Goal: Find specific page/section: Find specific page/section

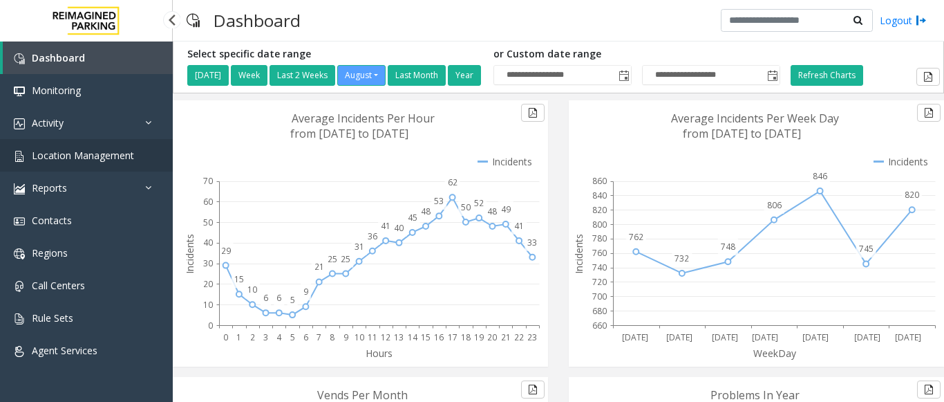
click at [127, 159] on span "Location Management" at bounding box center [83, 155] width 102 height 13
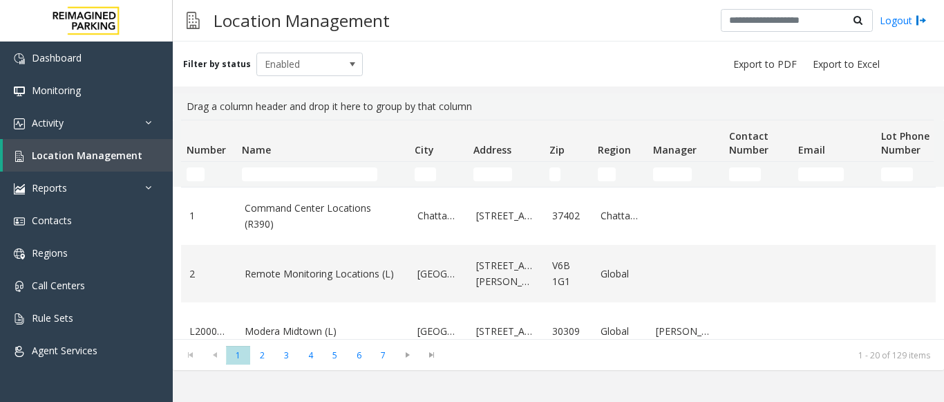
click at [272, 165] on td "Name Filter" at bounding box center [322, 174] width 173 height 25
click at [267, 169] on input "Name Filter" at bounding box center [310, 174] width 136 height 14
click at [315, 174] on input "Name Filter" at bounding box center [310, 174] width 136 height 14
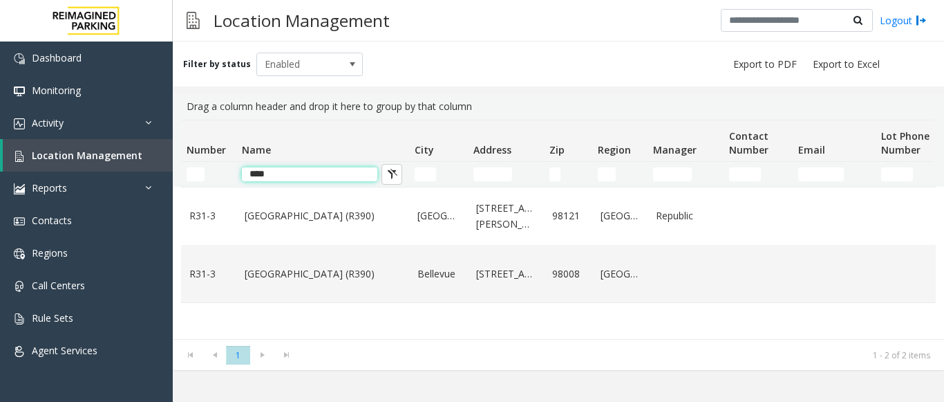
click at [343, 172] on input "****" at bounding box center [310, 174] width 136 height 14
type input "*"
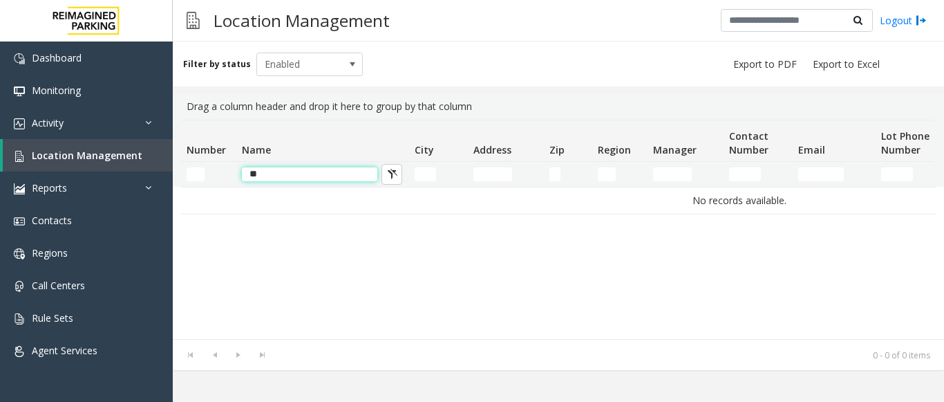
type input "*"
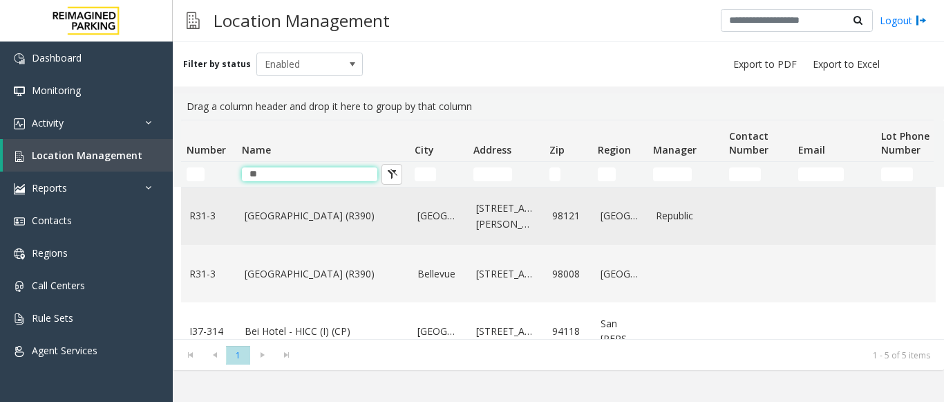
type input "**"
click at [274, 214] on link "Bell Street Garage (R390)" at bounding box center [323, 215] width 156 height 15
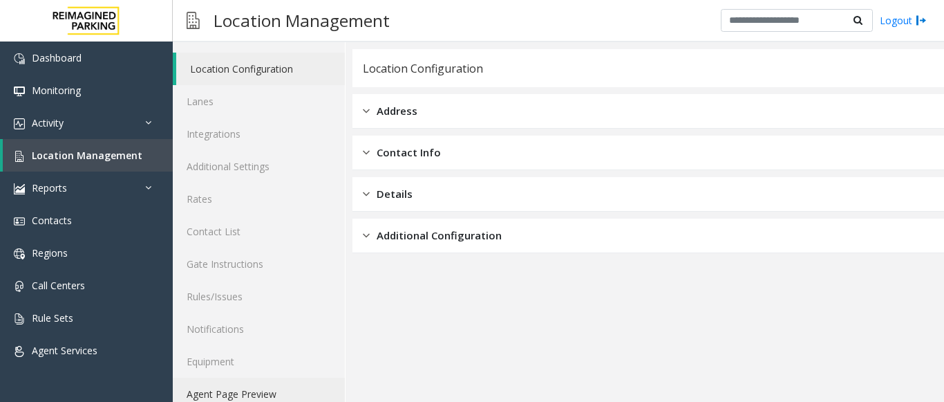
scroll to position [54, 0]
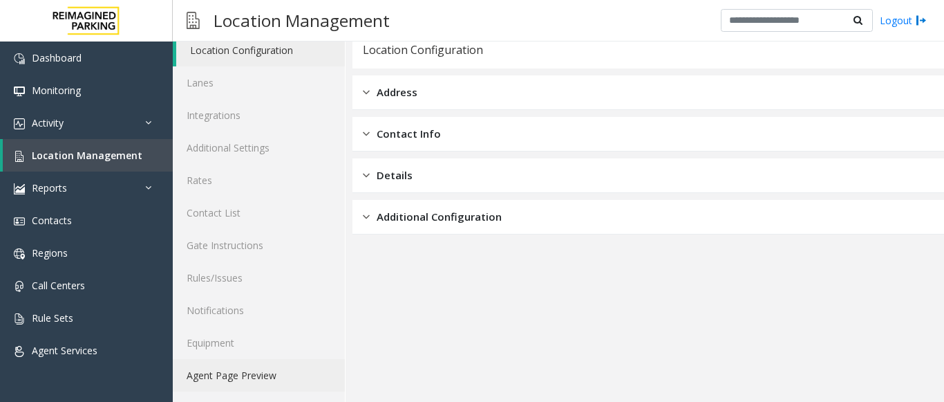
click at [219, 359] on link "Agent Page Preview" at bounding box center [259, 375] width 172 height 32
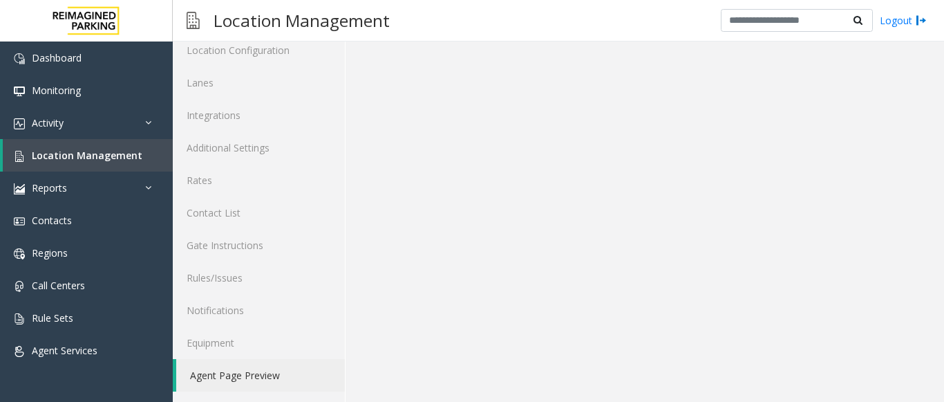
click at [220, 370] on link "Agent Page Preview" at bounding box center [260, 375] width 169 height 32
click at [221, 370] on link "Agent Page Preview" at bounding box center [260, 375] width 169 height 32
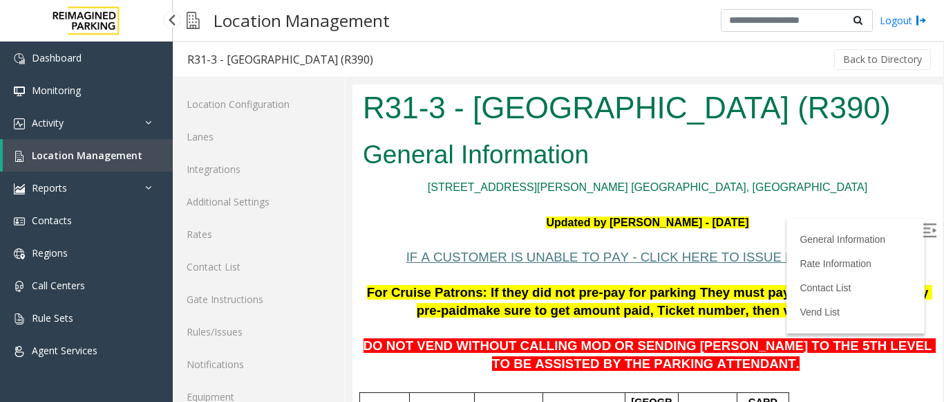
scroll to position [54, 0]
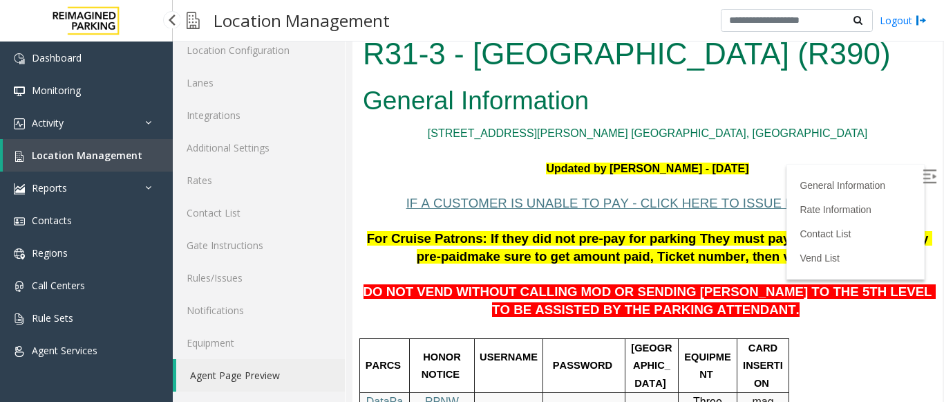
click at [97, 157] on span "Location Management" at bounding box center [87, 155] width 111 height 13
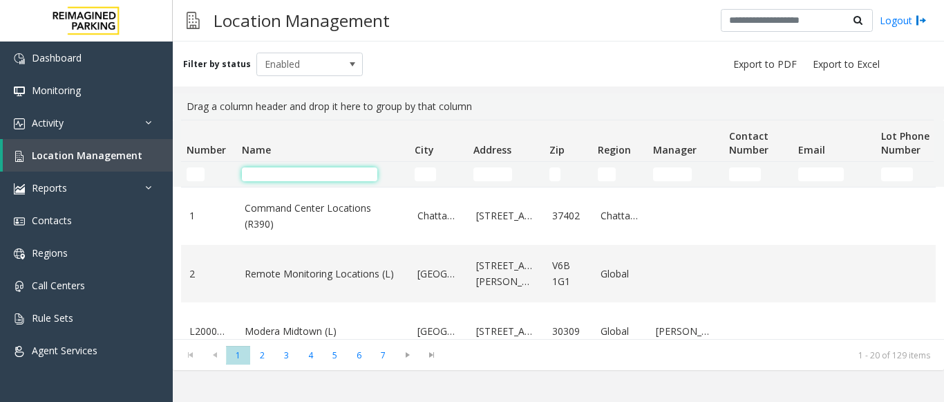
click at [272, 169] on input "Name Filter" at bounding box center [310, 174] width 136 height 14
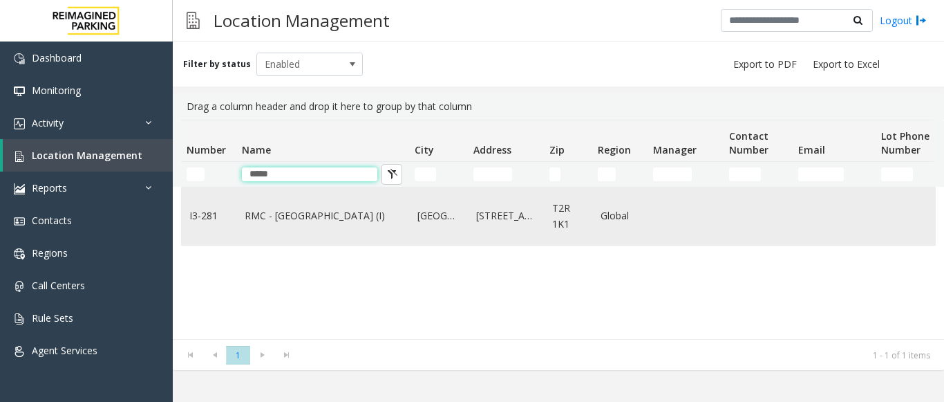
type input "*****"
click at [276, 220] on link "RMC - [GEOGRAPHIC_DATA] (I)" at bounding box center [323, 215] width 156 height 15
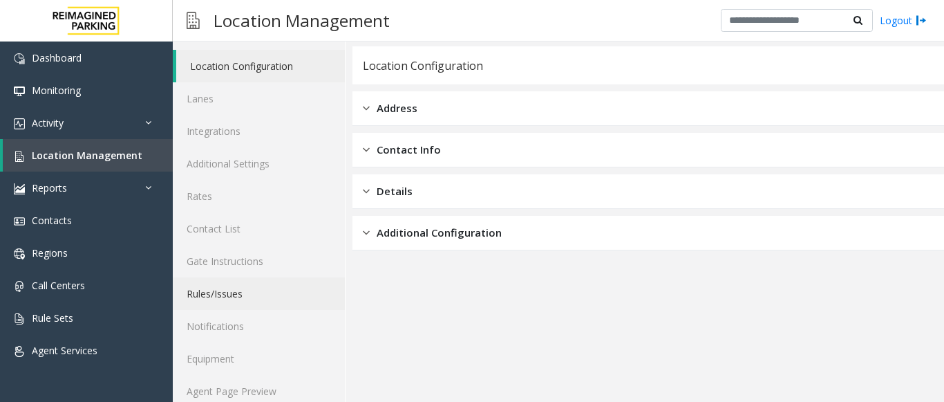
scroll to position [54, 0]
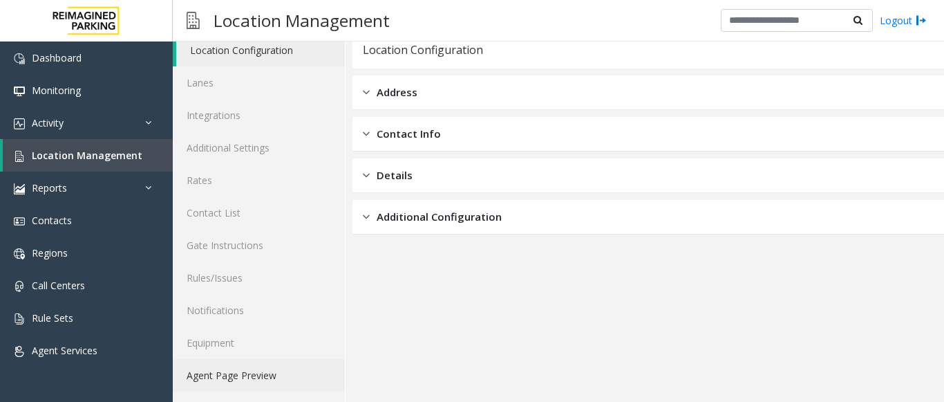
click at [224, 369] on link "Agent Page Preview" at bounding box center [259, 375] width 172 height 32
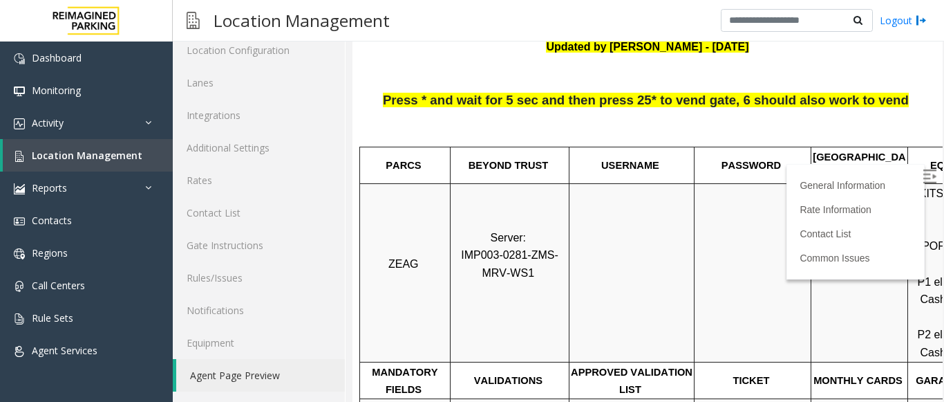
scroll to position [69, 0]
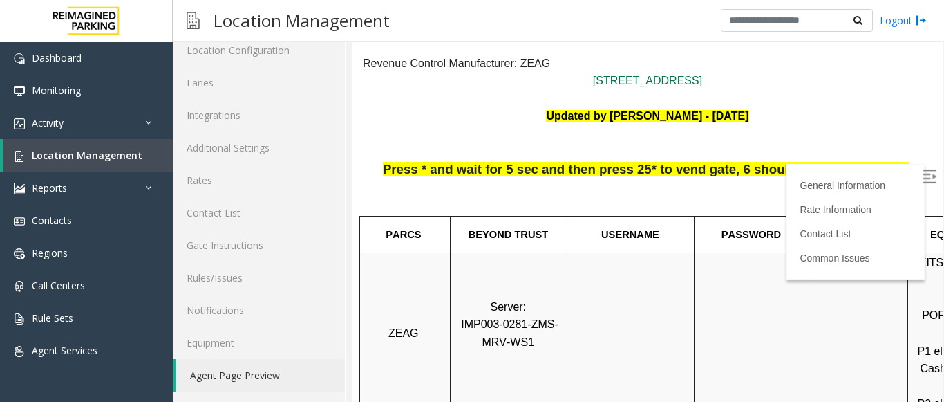
click at [923, 169] on img at bounding box center [930, 176] width 14 height 14
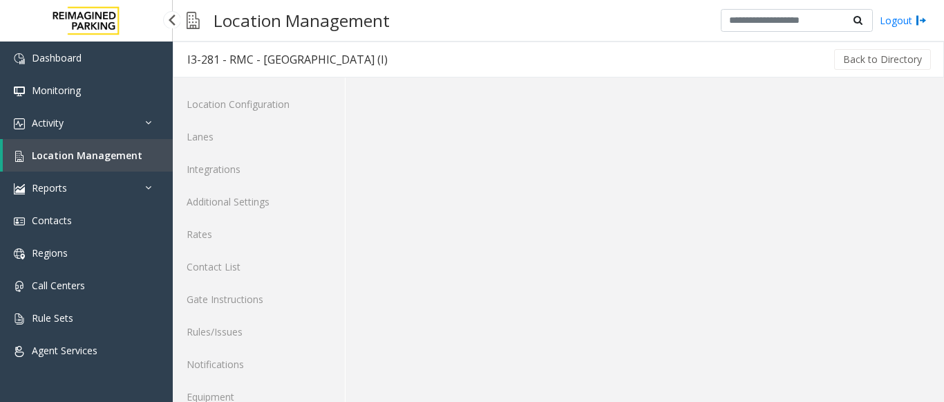
click at [60, 152] on span "Location Management" at bounding box center [87, 155] width 111 height 13
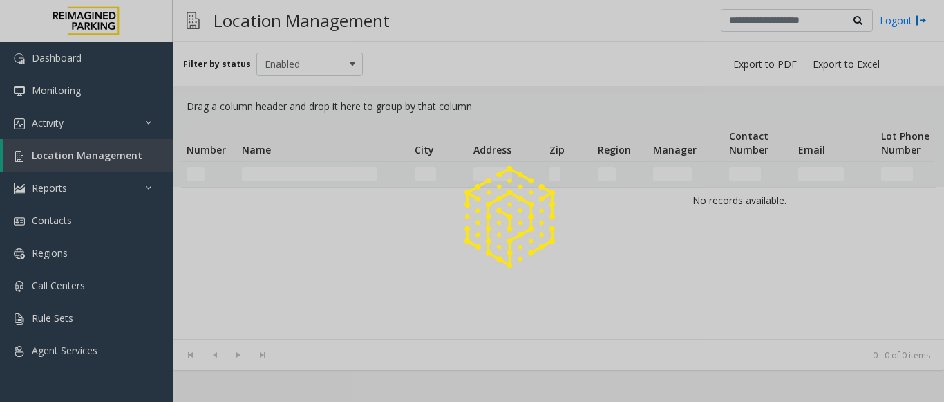
click at [279, 169] on div at bounding box center [472, 201] width 944 height 402
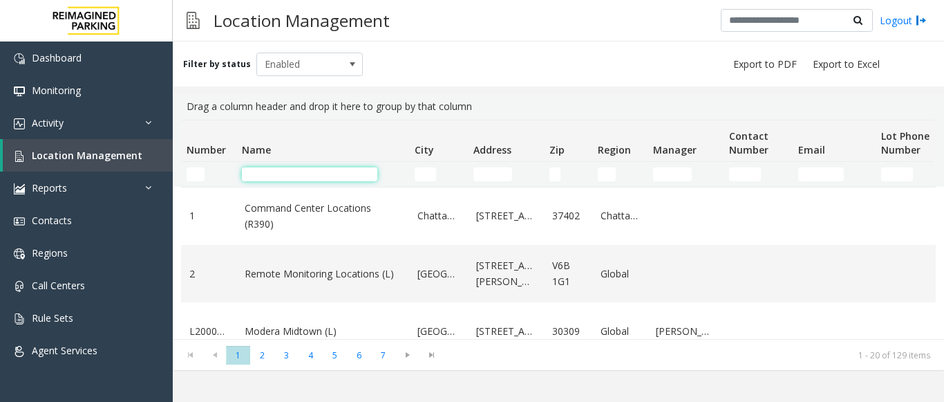
click at [274, 172] on input "Name Filter" at bounding box center [310, 174] width 136 height 14
click at [276, 171] on input "Name Filter" at bounding box center [310, 174] width 136 height 14
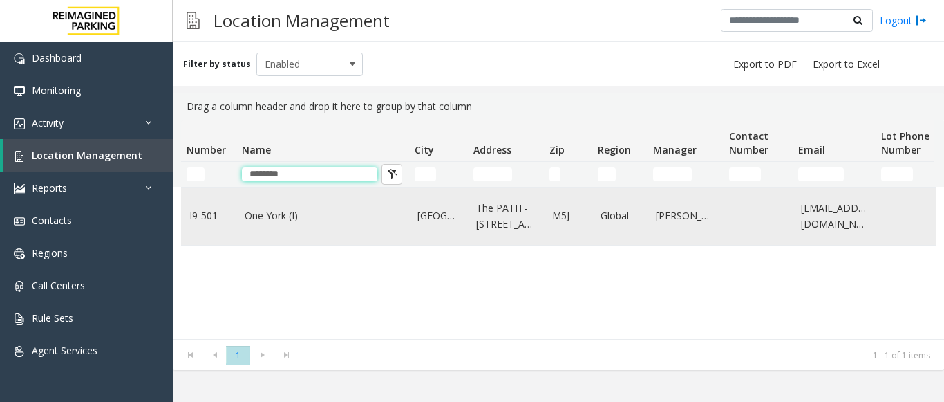
type input "********"
click at [270, 197] on td "One York (I)" at bounding box center [322, 215] width 173 height 57
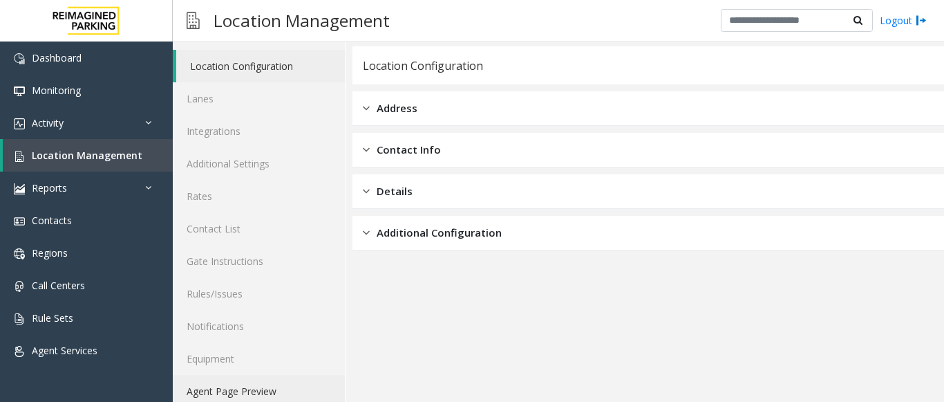
scroll to position [54, 0]
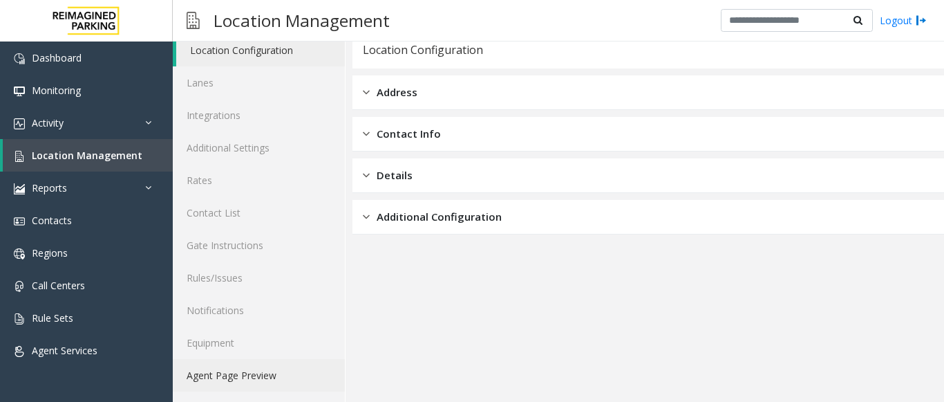
click at [232, 378] on link "Agent Page Preview" at bounding box center [259, 375] width 172 height 32
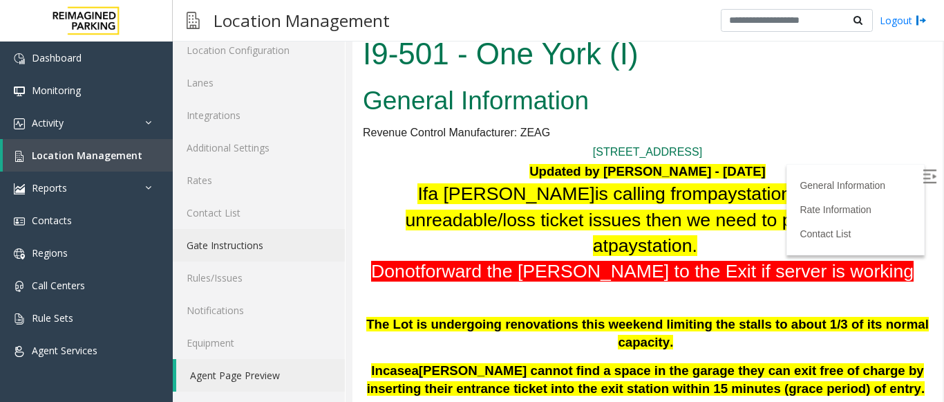
scroll to position [277, 0]
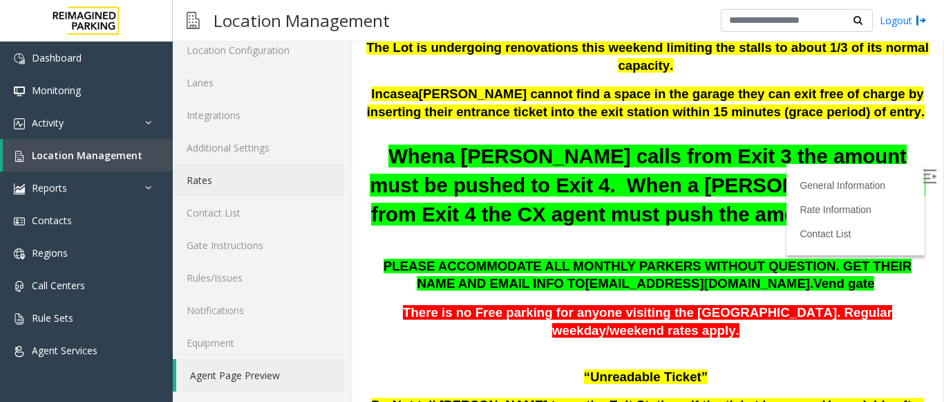
click at [227, 174] on link "Rates" at bounding box center [259, 180] width 172 height 32
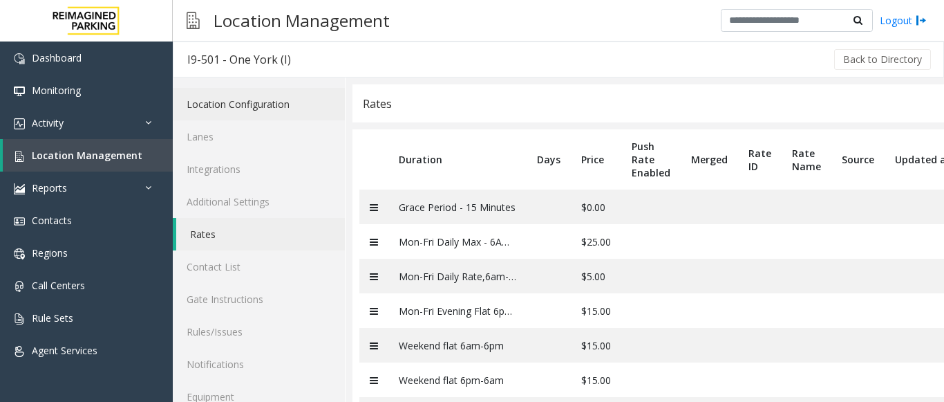
click at [216, 97] on link "Location Configuration" at bounding box center [259, 104] width 172 height 32
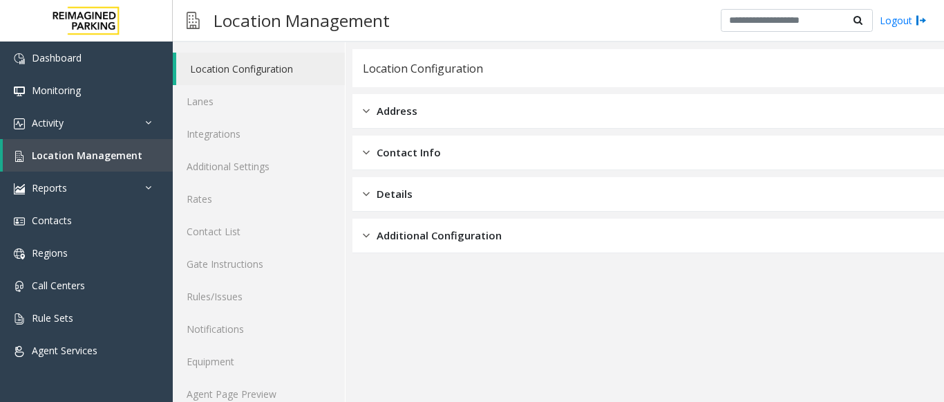
scroll to position [54, 0]
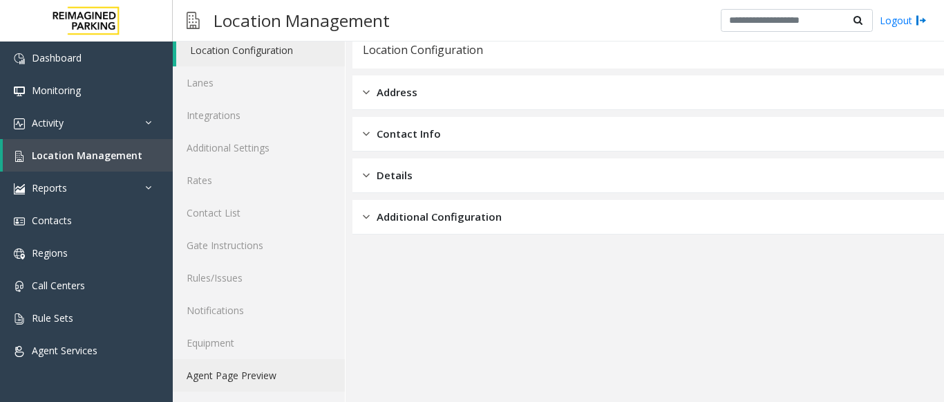
click at [217, 381] on link "Agent Page Preview" at bounding box center [259, 375] width 172 height 32
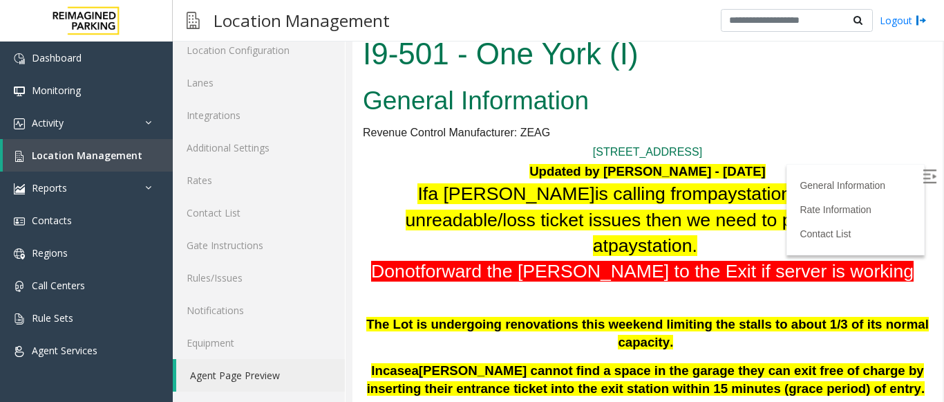
scroll to position [484, 0]
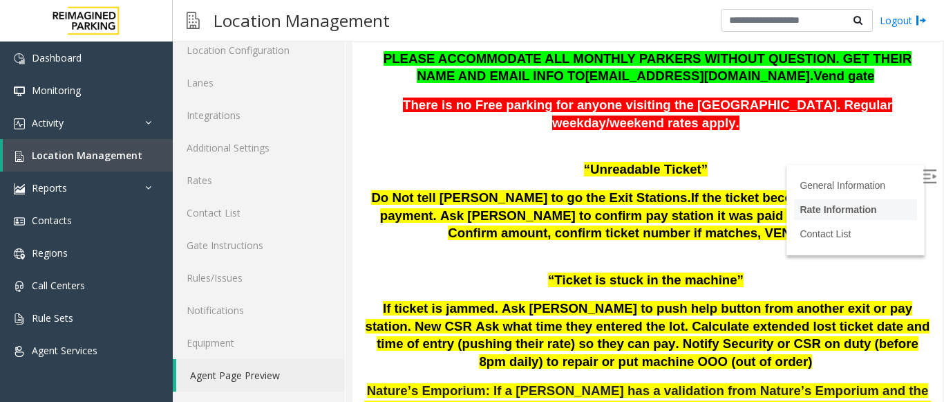
click at [830, 206] on link "Rate Information" at bounding box center [838, 209] width 77 height 11
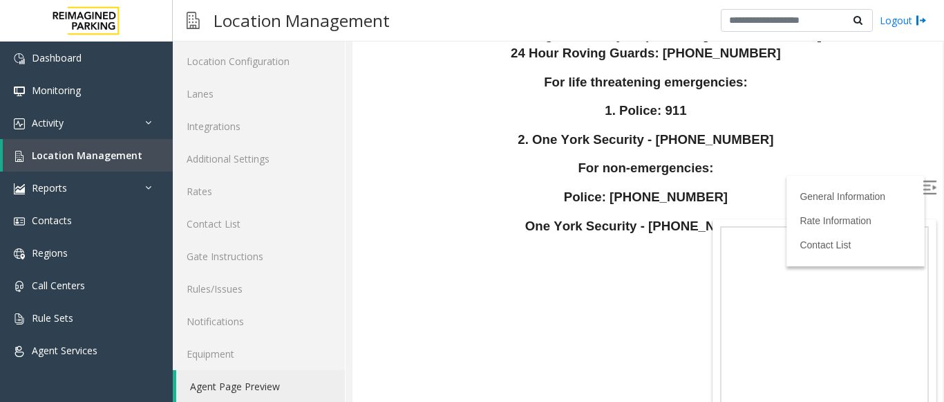
scroll to position [3026, 0]
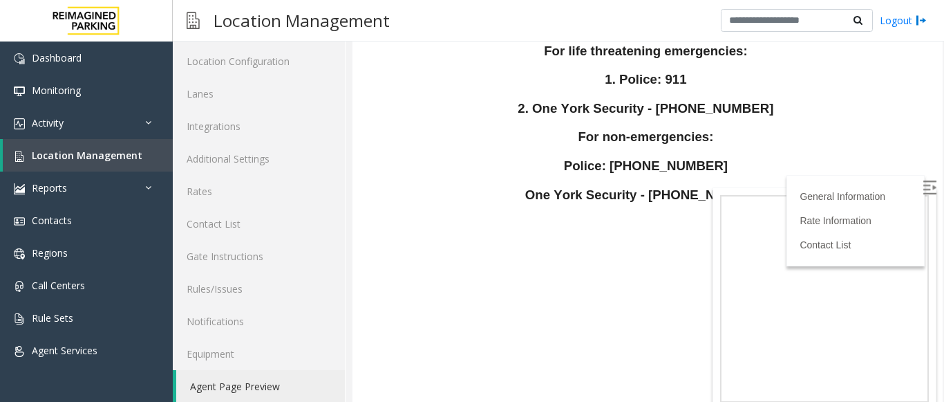
drag, startPoint x: 745, startPoint y: 350, endPoint x: 734, endPoint y: 351, distance: 10.5
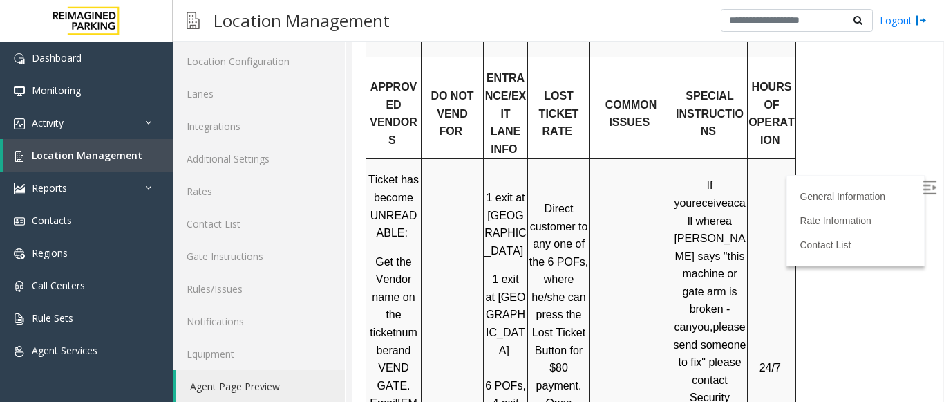
scroll to position [1989, 0]
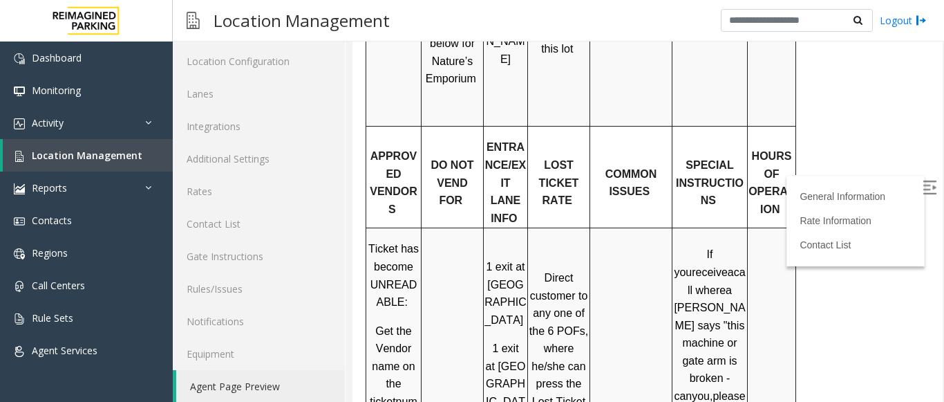
drag, startPoint x: 544, startPoint y: 202, endPoint x: 570, endPoint y: 213, distance: 27.9
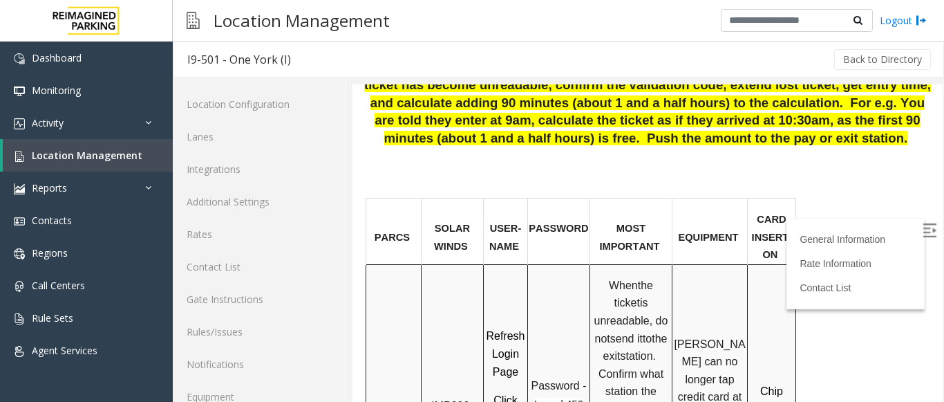
scroll to position [675, 0]
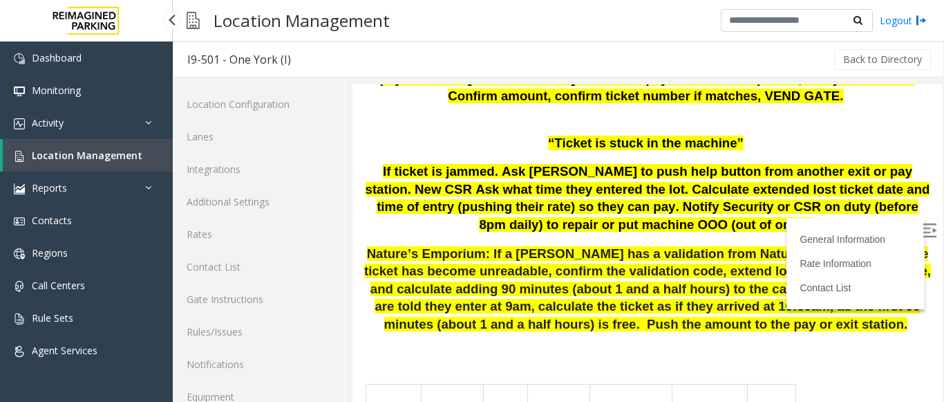
click at [95, 151] on span "Location Management" at bounding box center [87, 155] width 111 height 13
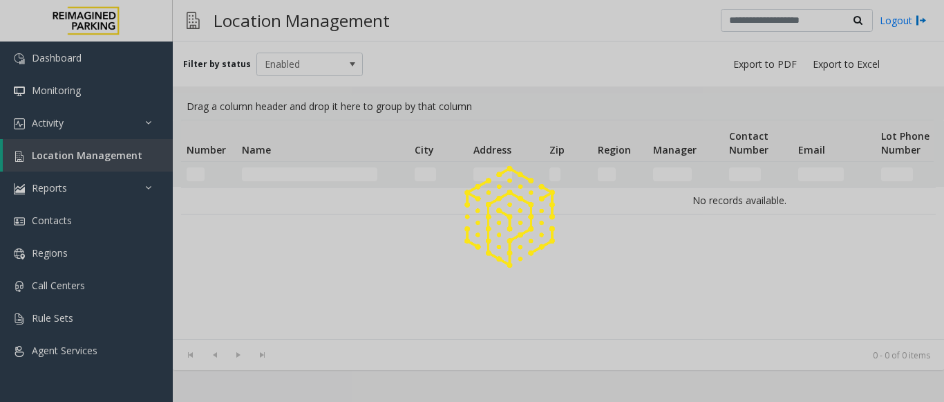
click at [260, 177] on div at bounding box center [472, 201] width 944 height 402
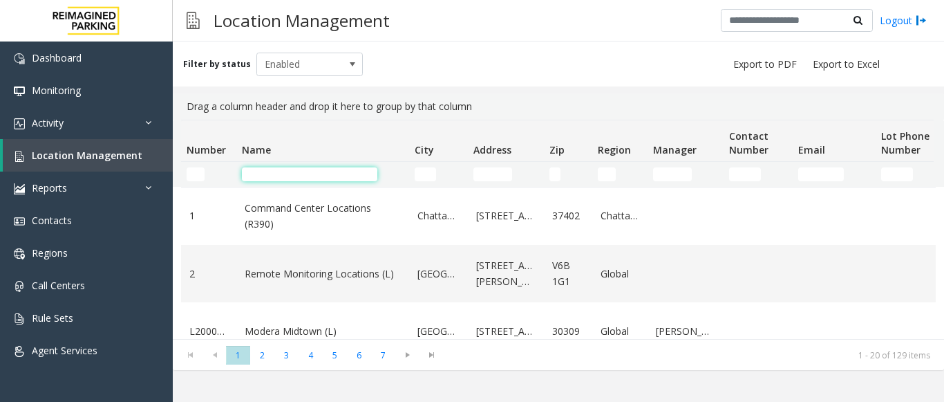
click at [275, 173] on input "Name Filter" at bounding box center [310, 174] width 136 height 14
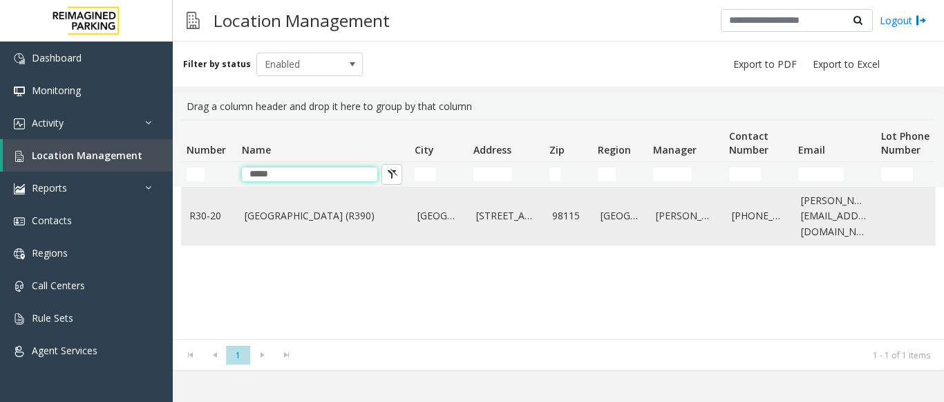
type input "*****"
click at [262, 225] on td "Green Lake Village (R390)" at bounding box center [322, 215] width 173 height 57
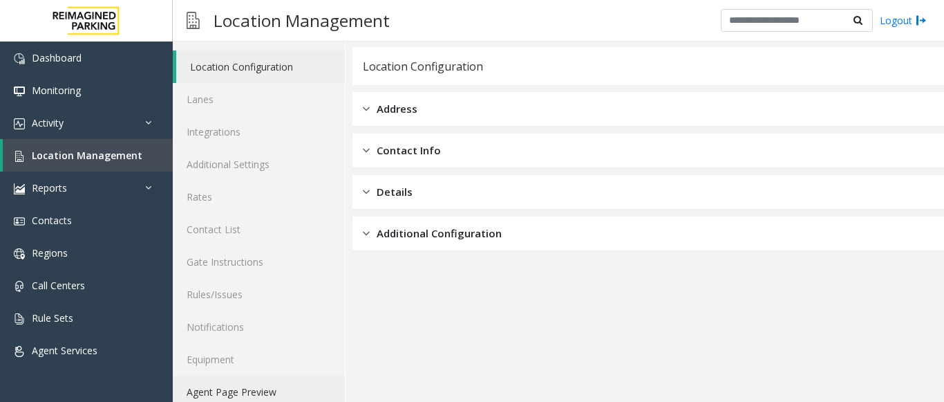
scroll to position [54, 0]
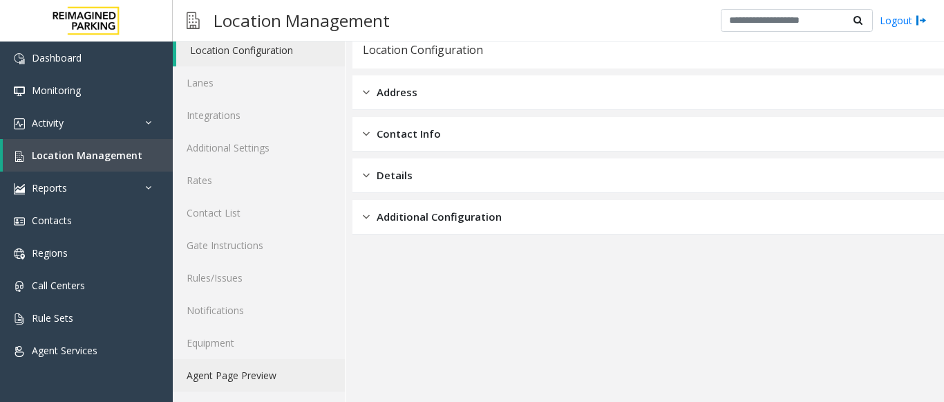
drag, startPoint x: 227, startPoint y: 375, endPoint x: 255, endPoint y: 331, distance: 52.6
click at [229, 375] on link "Agent Page Preview" at bounding box center [259, 375] width 172 height 32
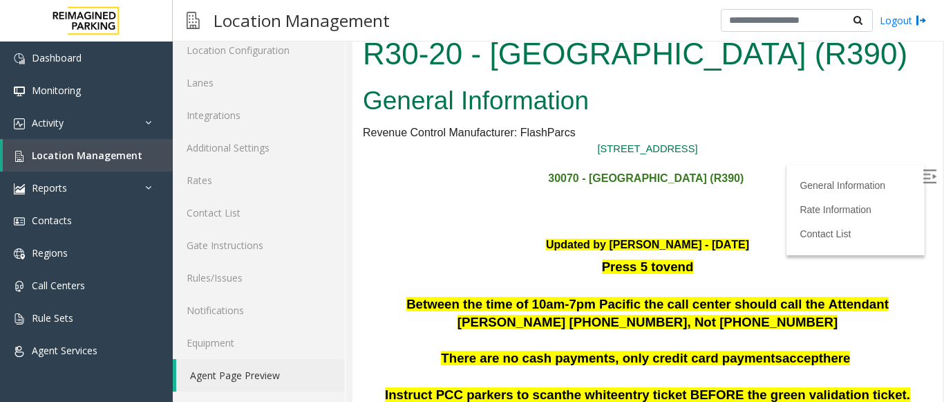
scroll to position [277, 0]
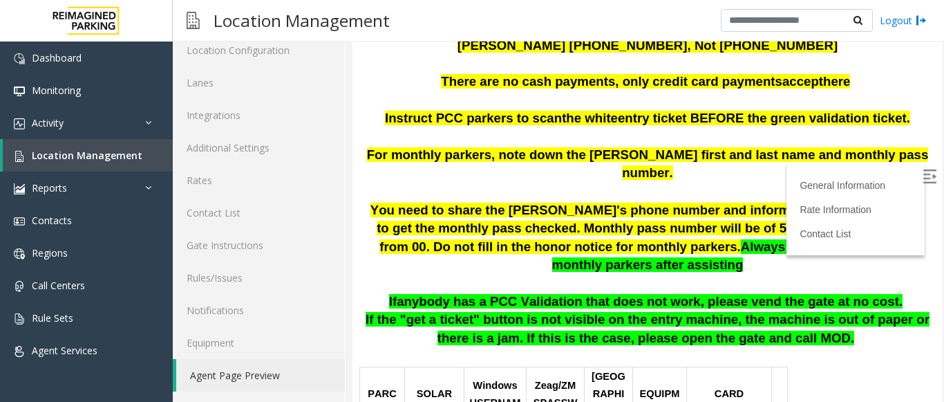
click at [923, 179] on img at bounding box center [930, 176] width 14 height 14
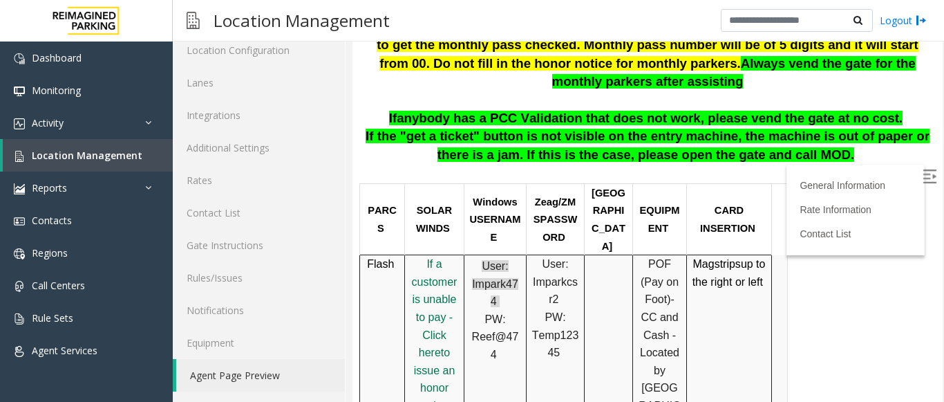
scroll to position [484, 0]
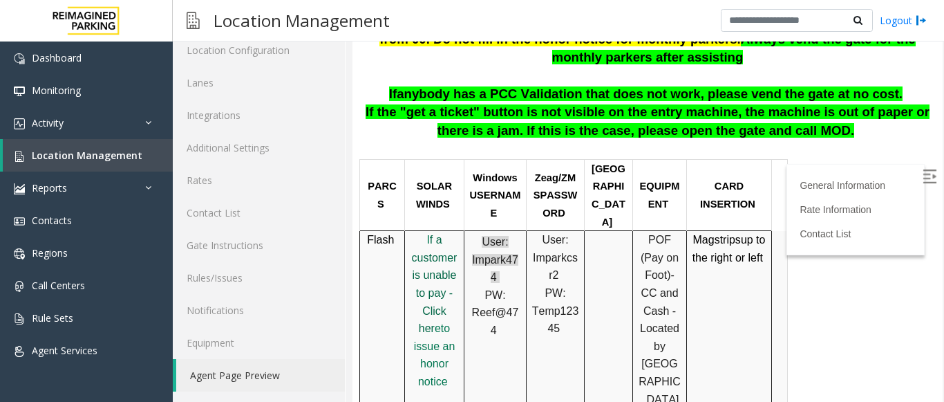
click at [428, 236] on span "f a customer is unable to pay - Click her" at bounding box center [435, 284] width 46 height 100
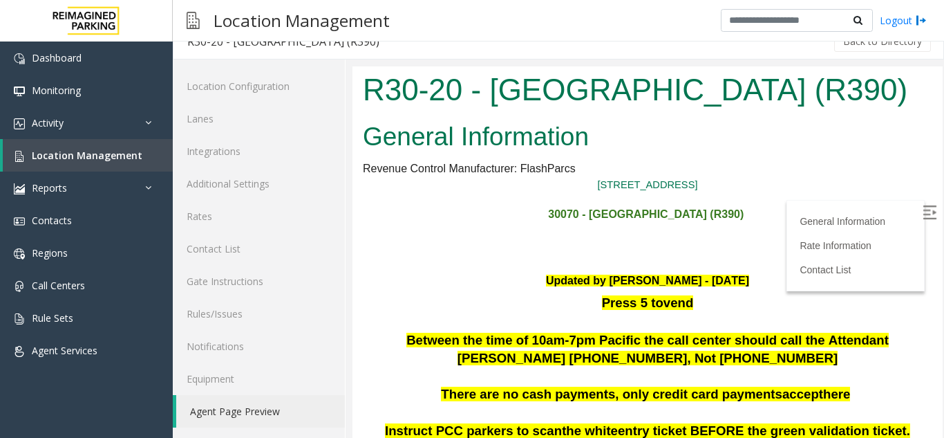
scroll to position [18, 0]
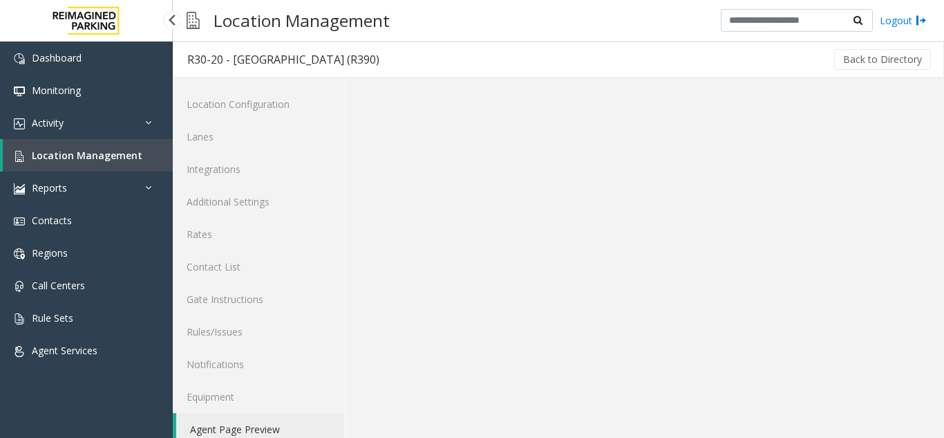
click at [106, 142] on link "Location Management" at bounding box center [88, 155] width 170 height 32
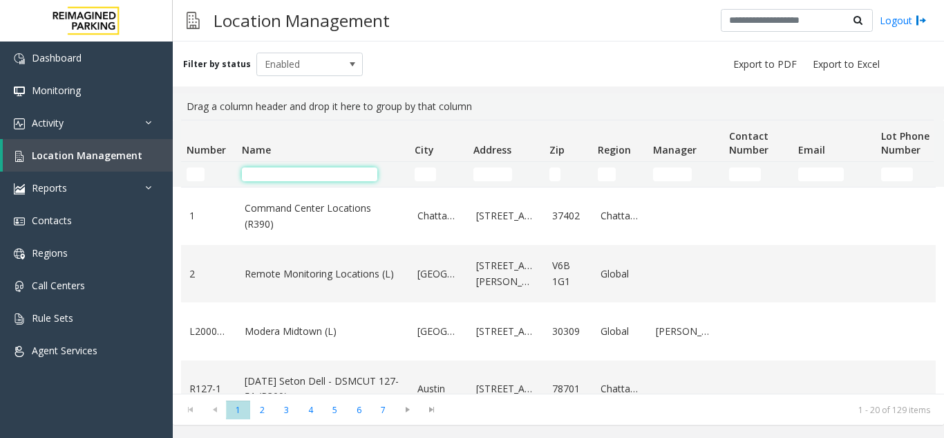
click at [278, 173] on input "Name Filter" at bounding box center [310, 174] width 136 height 14
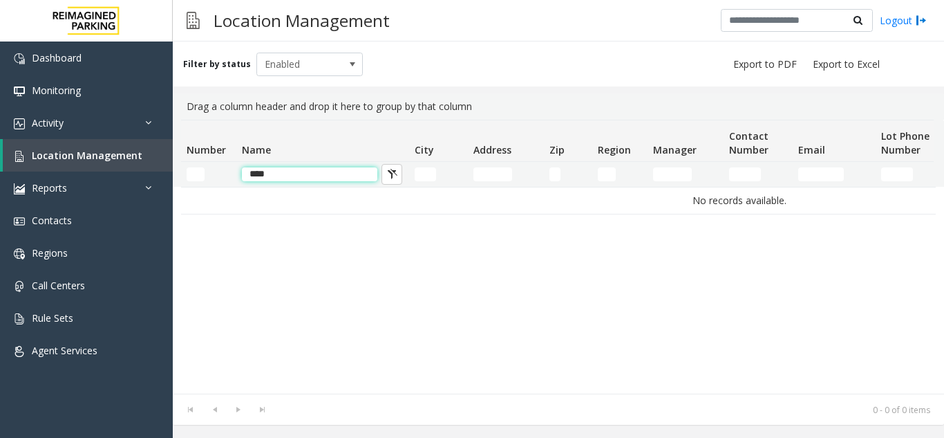
click at [309, 171] on input "****" at bounding box center [310, 174] width 136 height 14
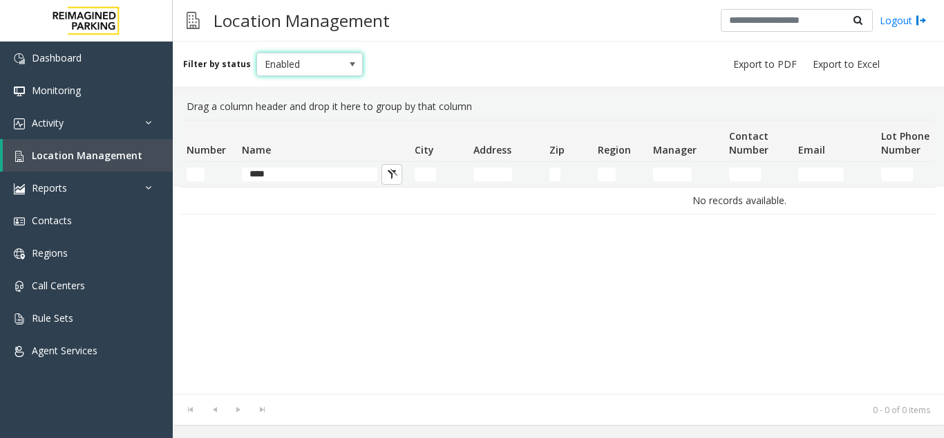
click at [333, 66] on span "Enabled" at bounding box center [299, 64] width 84 height 22
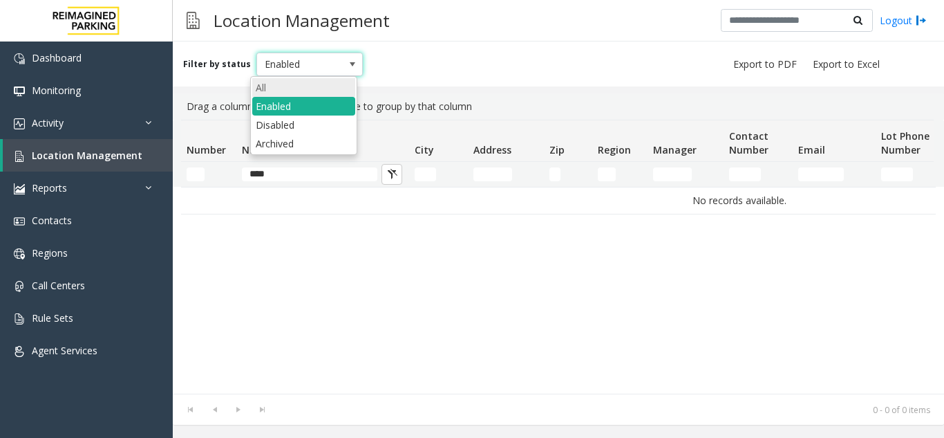
click at [317, 95] on li "All" at bounding box center [303, 87] width 103 height 19
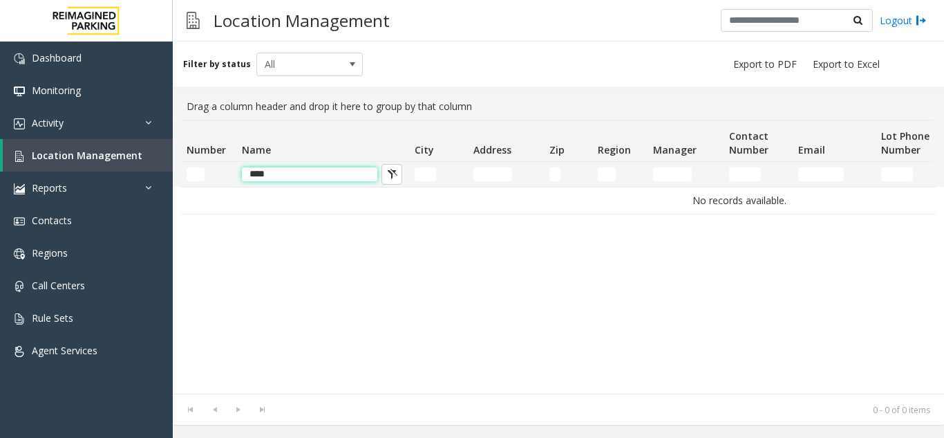
click at [343, 175] on input "****" at bounding box center [310, 174] width 136 height 14
type input "*"
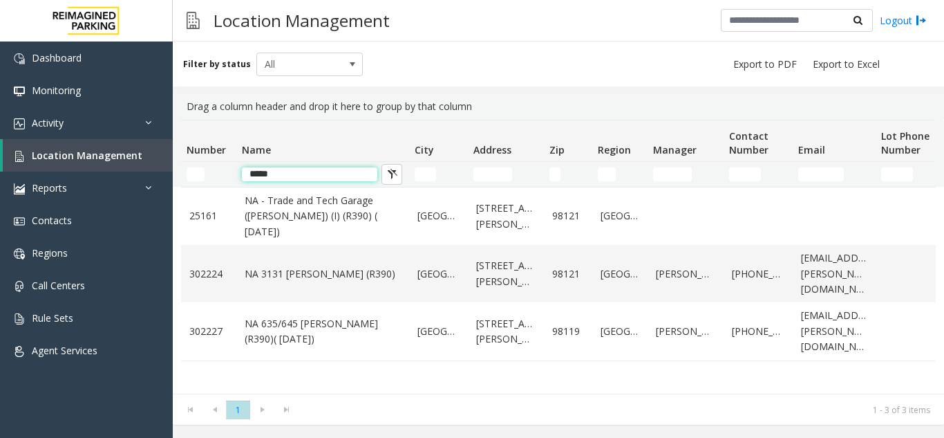
click at [299, 173] on input "*****" at bounding box center [310, 174] width 136 height 14
click at [295, 180] on input "*****" at bounding box center [310, 174] width 136 height 14
click at [310, 171] on input "*****" at bounding box center [310, 174] width 136 height 14
type input "*"
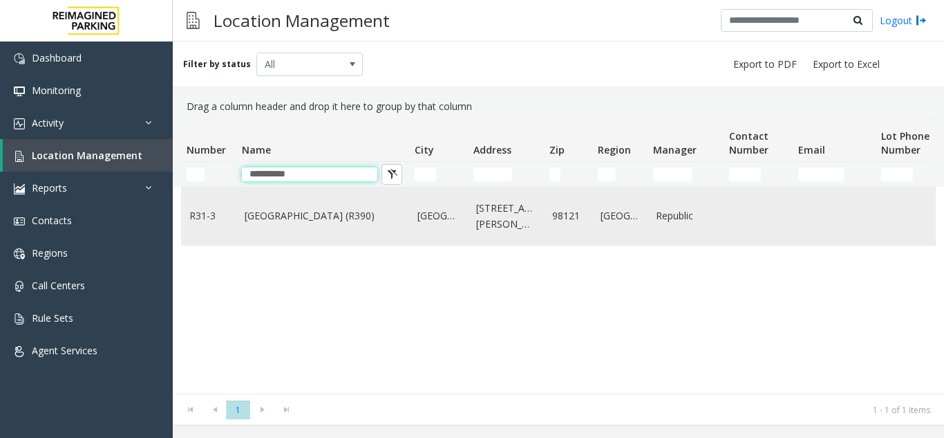
type input "**********"
click at [271, 216] on link "Bell Street Garage (R390)" at bounding box center [323, 215] width 156 height 15
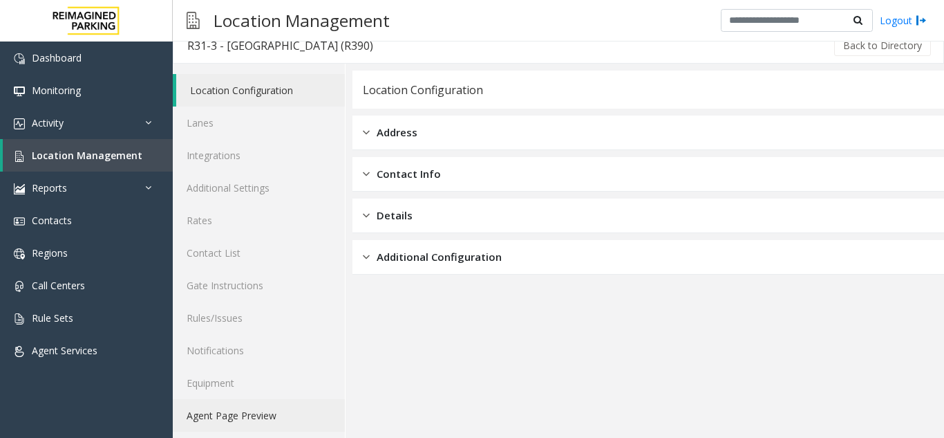
scroll to position [18, 0]
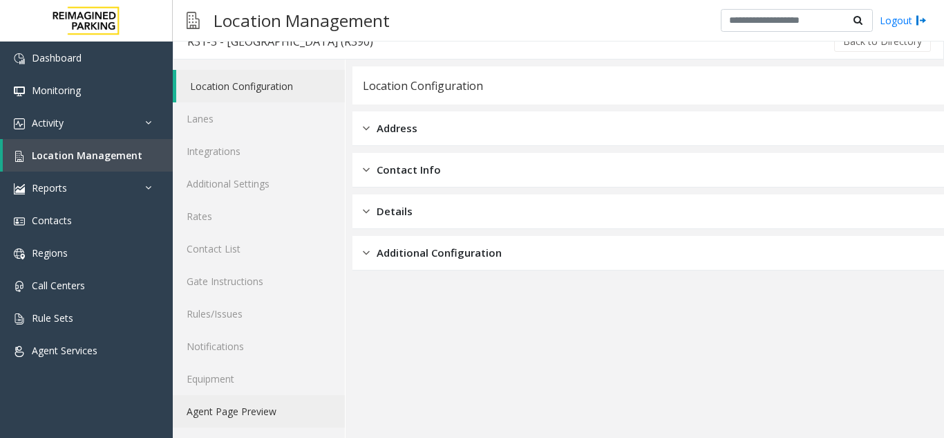
click at [233, 415] on link "Agent Page Preview" at bounding box center [259, 411] width 172 height 32
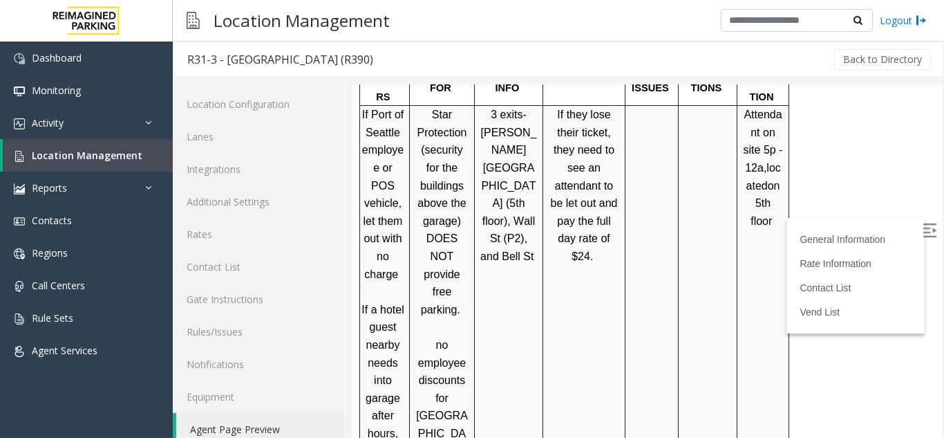
scroll to position [1106, 0]
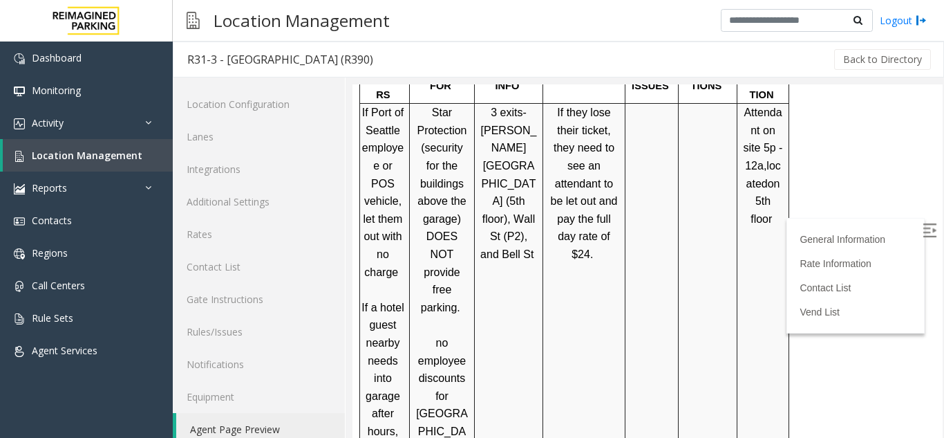
click at [923, 234] on img at bounding box center [930, 230] width 14 height 14
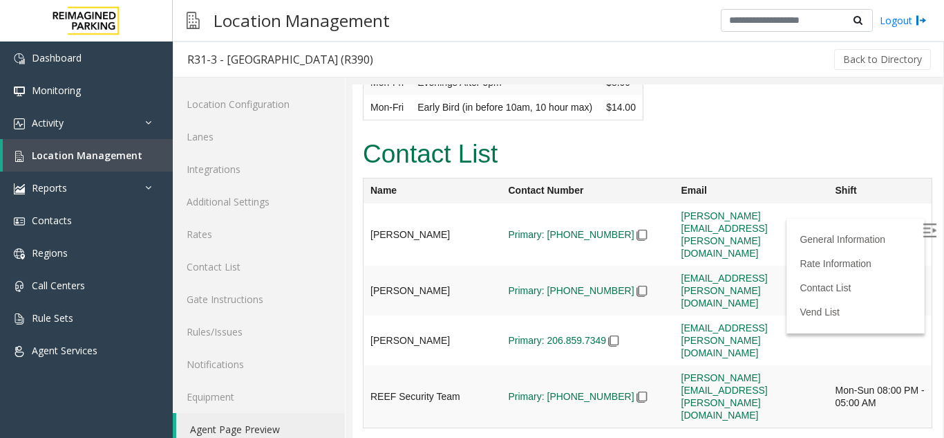
scroll to position [3526, 0]
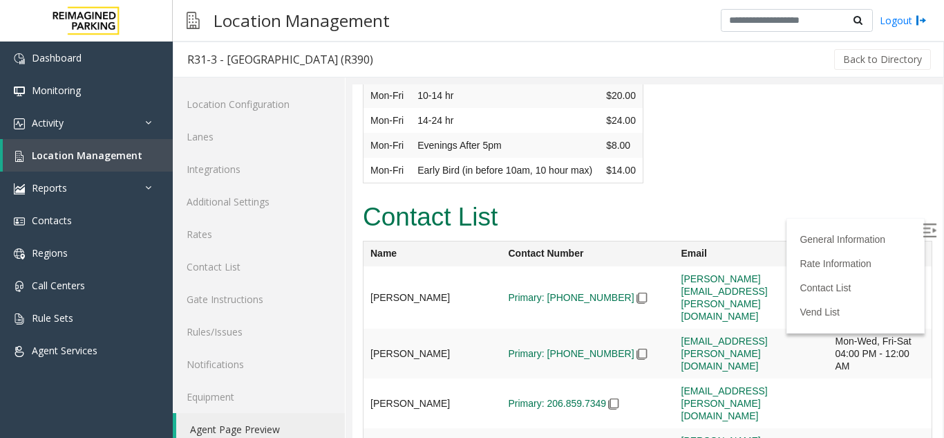
click at [608, 398] on img at bounding box center [613, 403] width 11 height 11
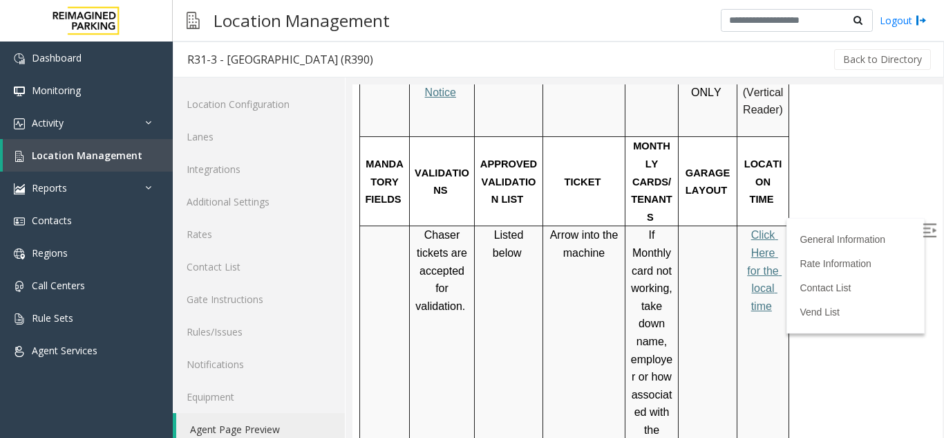
scroll to position [415, 0]
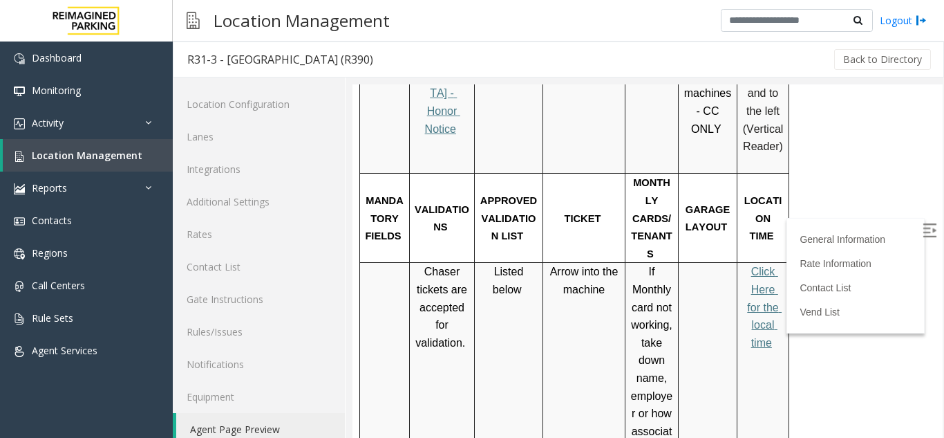
click at [764, 264] on p "Click Here for the local time" at bounding box center [763, 307] width 41 height 89
click at [762, 283] on p "Click Here for the local time" at bounding box center [763, 307] width 41 height 89
click at [763, 266] on span "Click Here for the local time" at bounding box center [764, 307] width 35 height 82
click at [762, 286] on span "Click Here for the local time" at bounding box center [764, 307] width 35 height 82
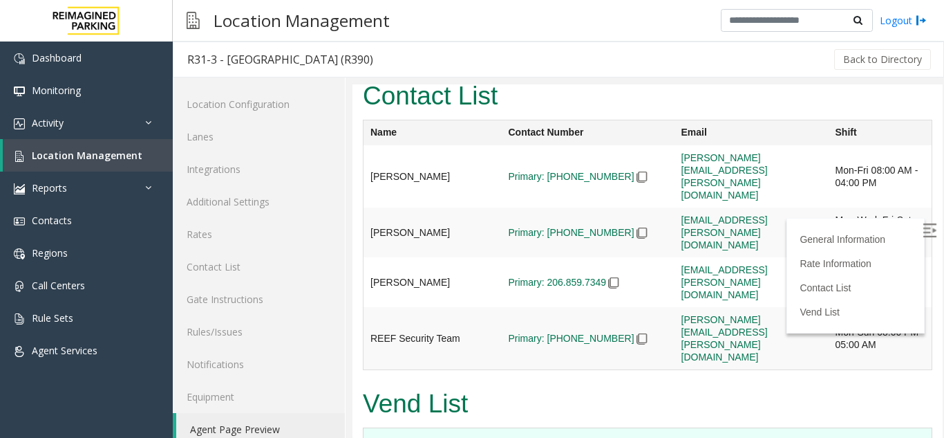
scroll to position [3526, 0]
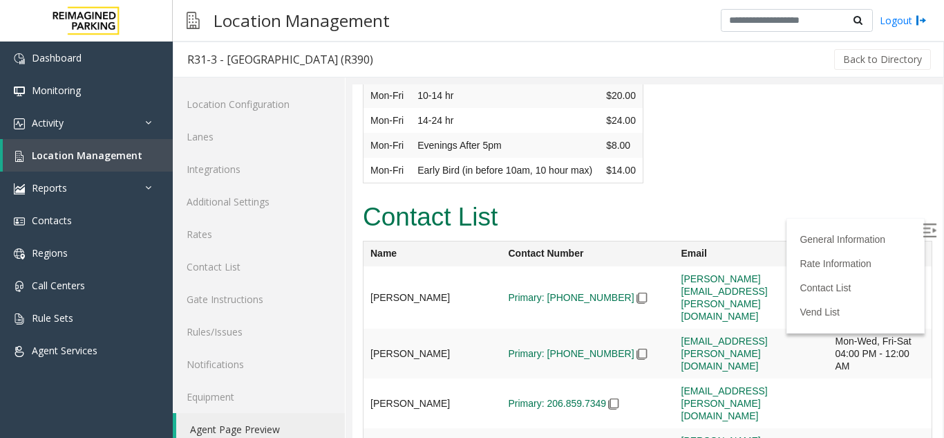
click at [637, 348] on img at bounding box center [642, 353] width 11 height 11
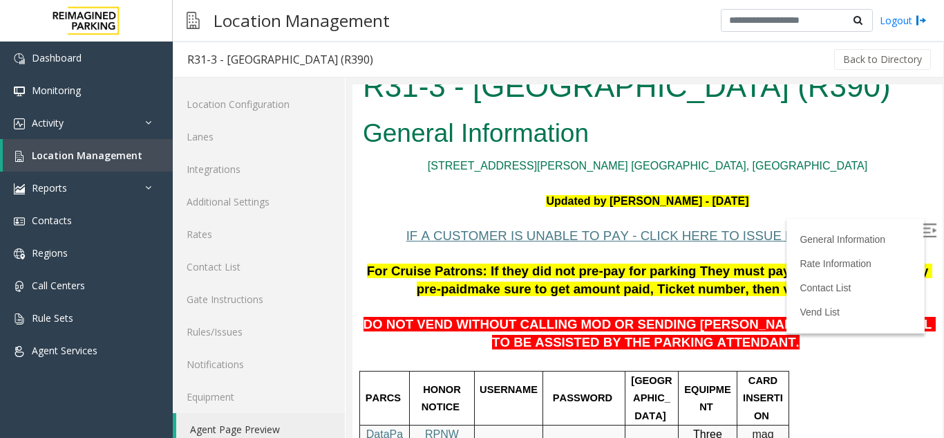
scroll to position [0, 0]
